Goal: Check status: Check status

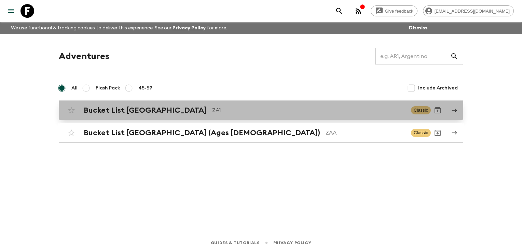
click at [212, 114] on p "ZA1" at bounding box center [308, 110] width 193 height 8
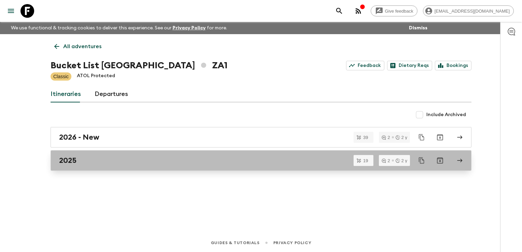
click at [114, 158] on div "2025" at bounding box center [254, 160] width 391 height 9
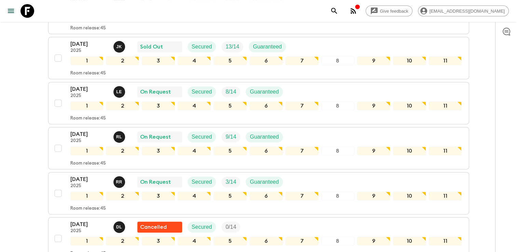
scroll to position [273, 0]
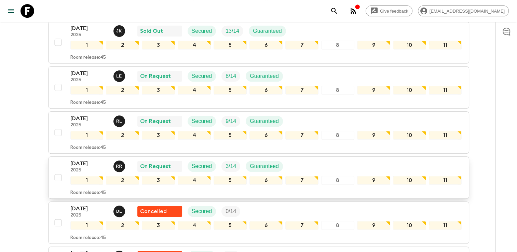
click at [87, 159] on p "[DATE]" at bounding box center [89, 163] width 38 height 8
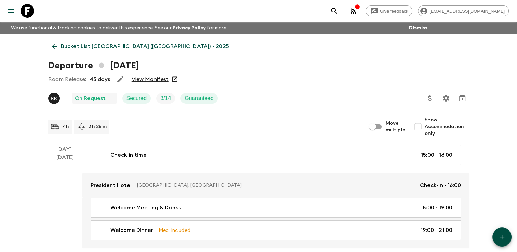
click at [147, 78] on link "View Manifest" at bounding box center [149, 79] width 37 height 7
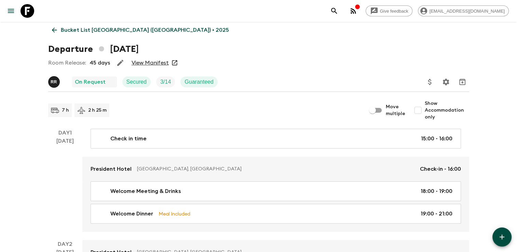
scroll to position [34, 0]
